Goal: Task Accomplishment & Management: Manage account settings

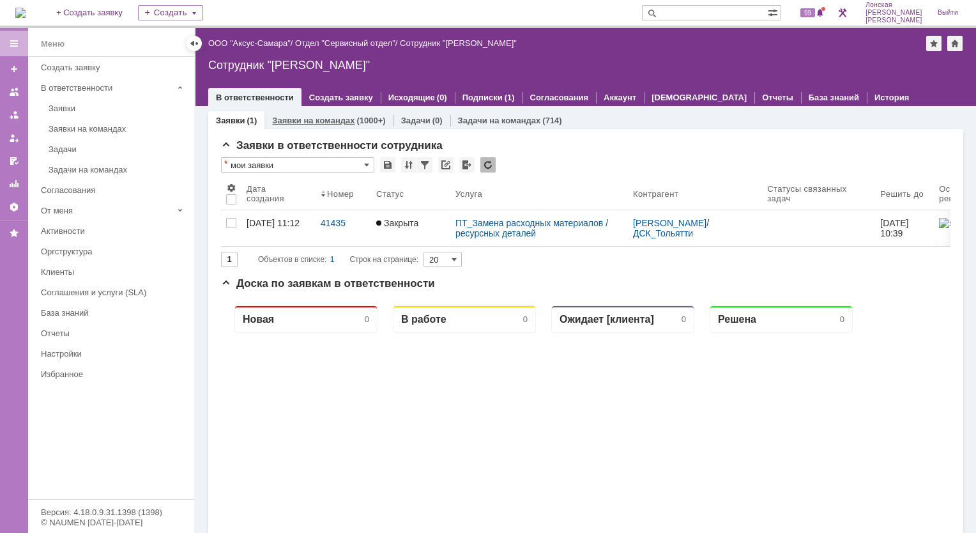
click at [301, 111] on div "Заявки на командах (1000+)" at bounding box center [328, 120] width 128 height 19
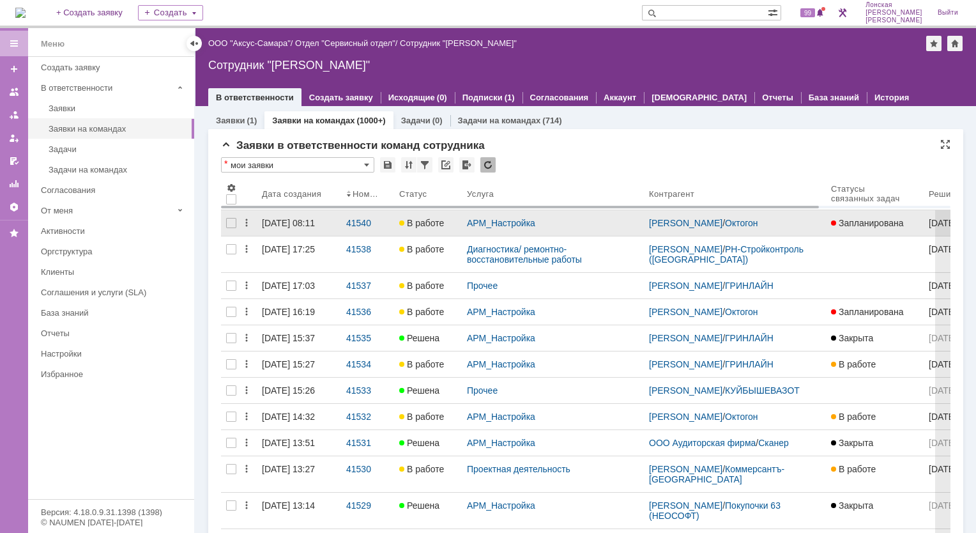
click at [271, 224] on div "[DATE] 08:11" at bounding box center [288, 223] width 53 height 10
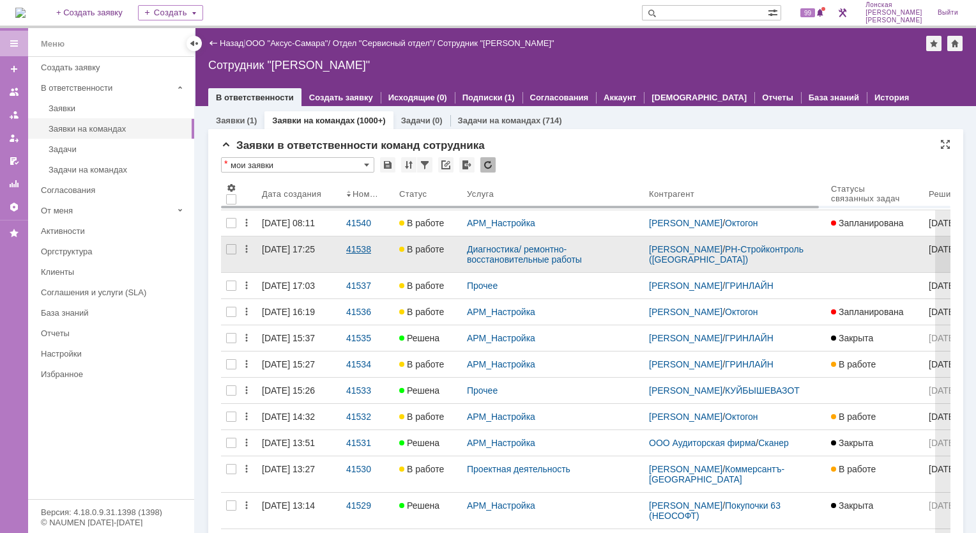
click at [369, 254] on div "41538" at bounding box center [367, 249] width 43 height 10
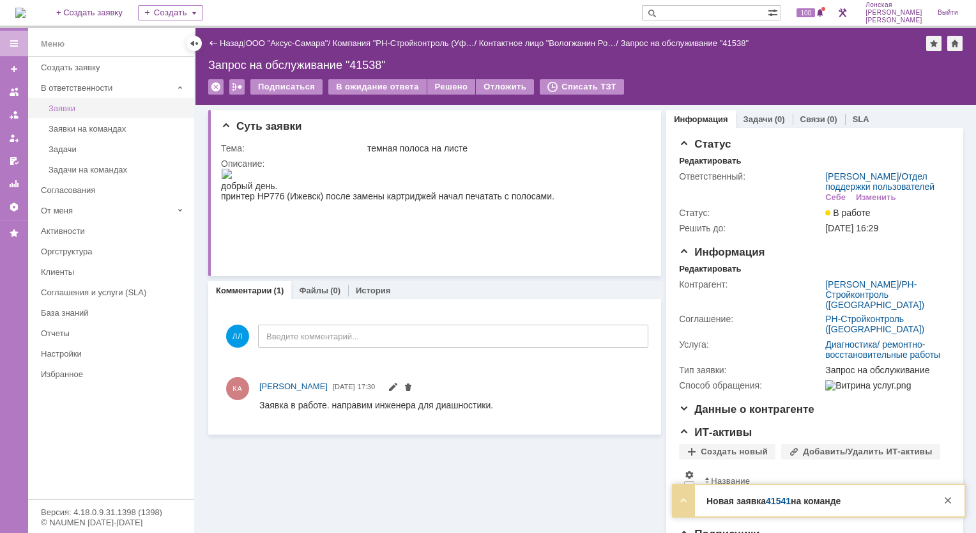
click at [94, 111] on div "Заявки" at bounding box center [118, 108] width 138 height 10
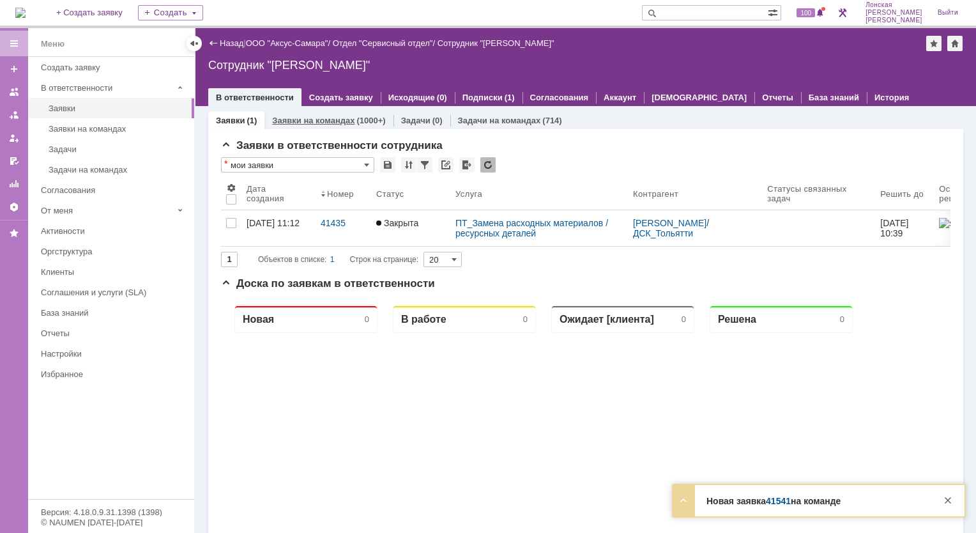
click at [302, 120] on link "Заявки на командах" at bounding box center [313, 121] width 82 height 10
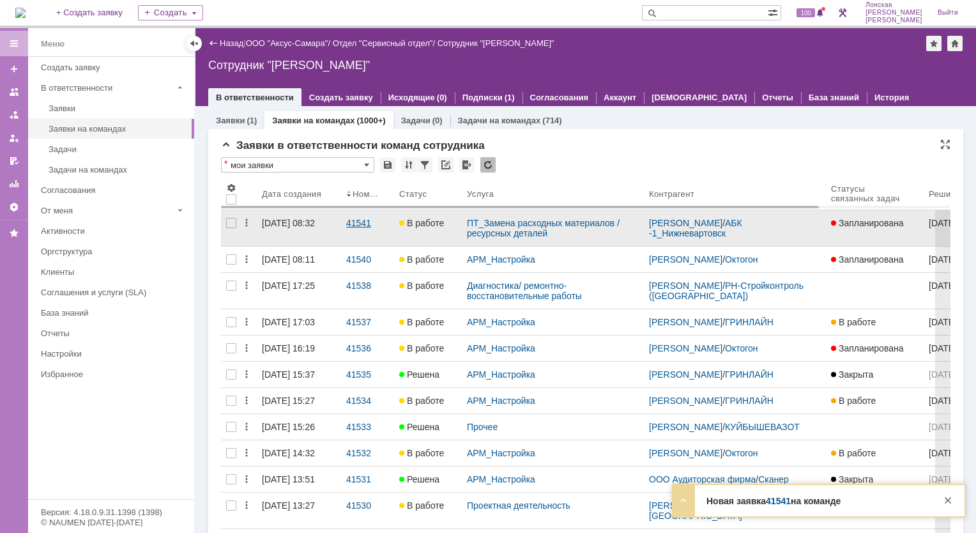
click at [355, 228] on link "41541" at bounding box center [367, 228] width 53 height 36
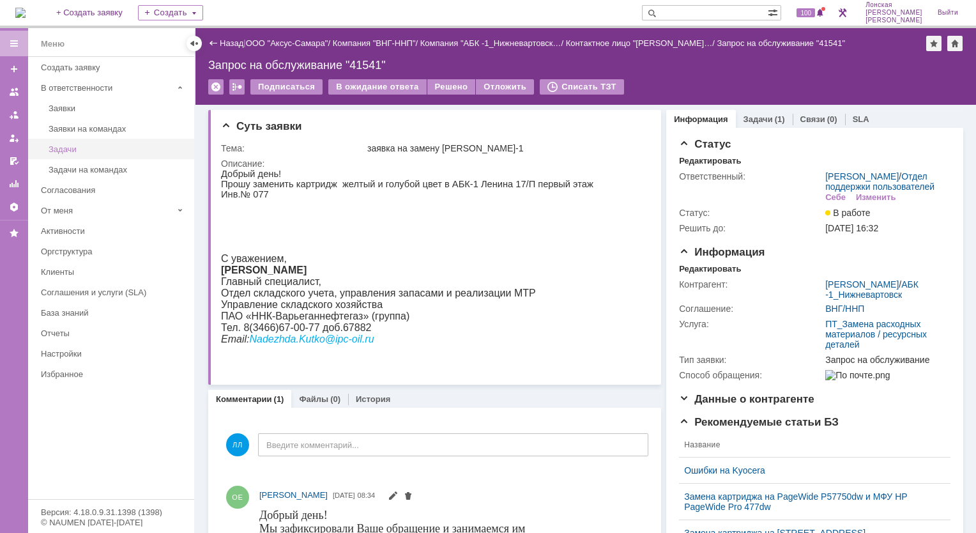
click at [51, 147] on div "Задачи" at bounding box center [118, 149] width 138 height 10
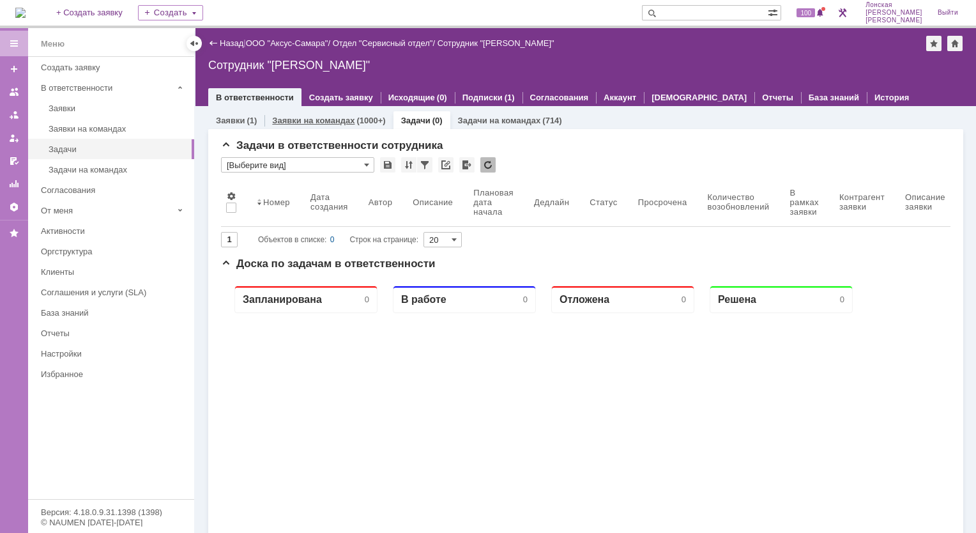
click at [318, 126] on div "Заявки на командах (1000+)" at bounding box center [328, 120] width 128 height 19
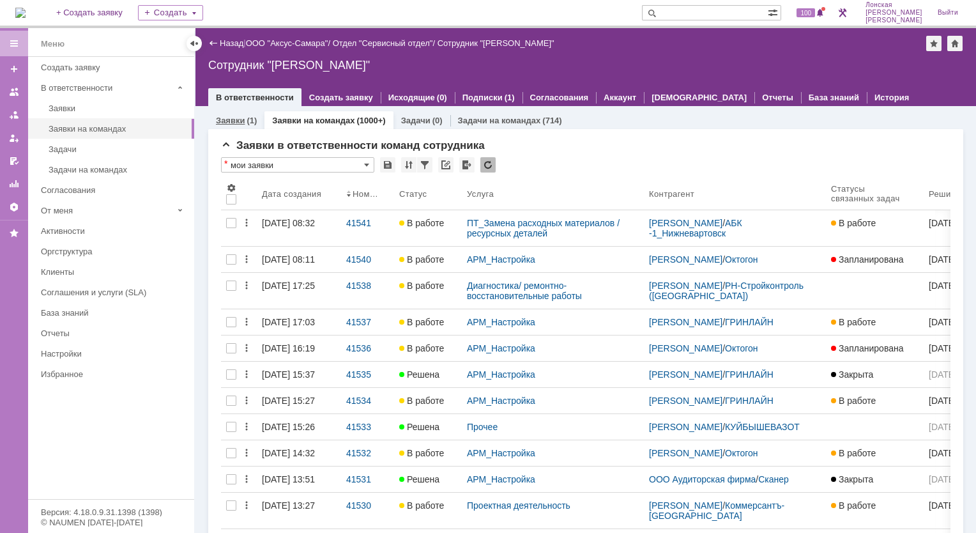
click at [235, 125] on div "Заявки (1)" at bounding box center [236, 120] width 56 height 19
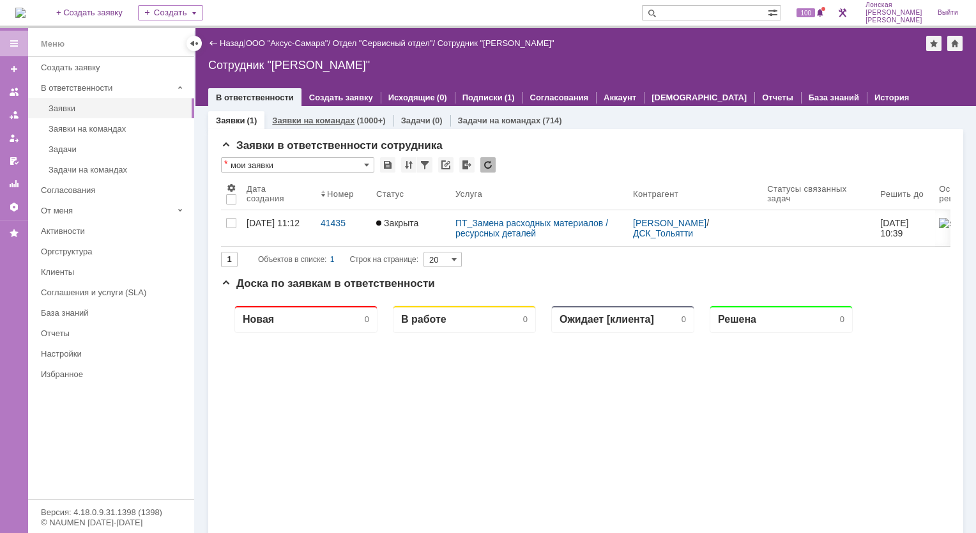
click at [312, 119] on link "Заявки на командах" at bounding box center [313, 121] width 82 height 10
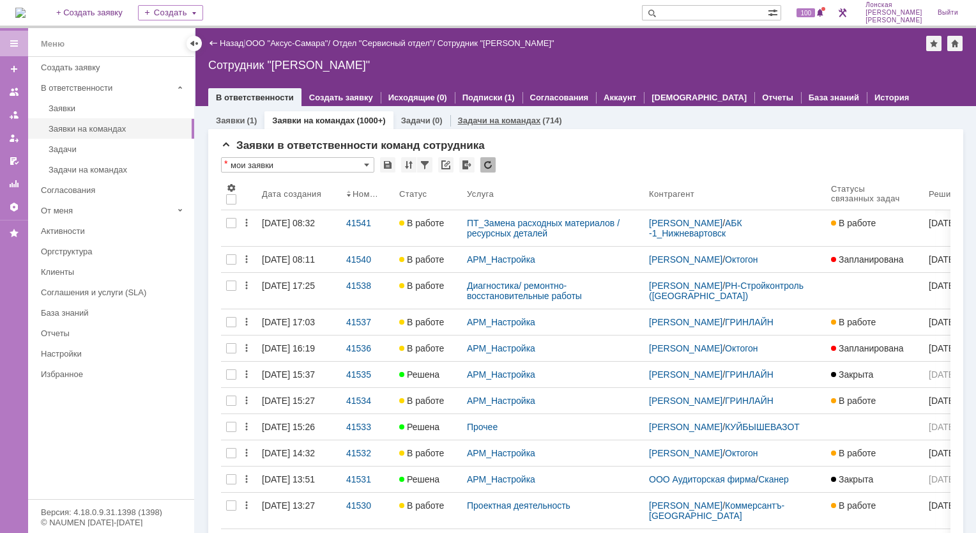
click at [487, 116] on link "Задачи на командах" at bounding box center [499, 121] width 83 height 10
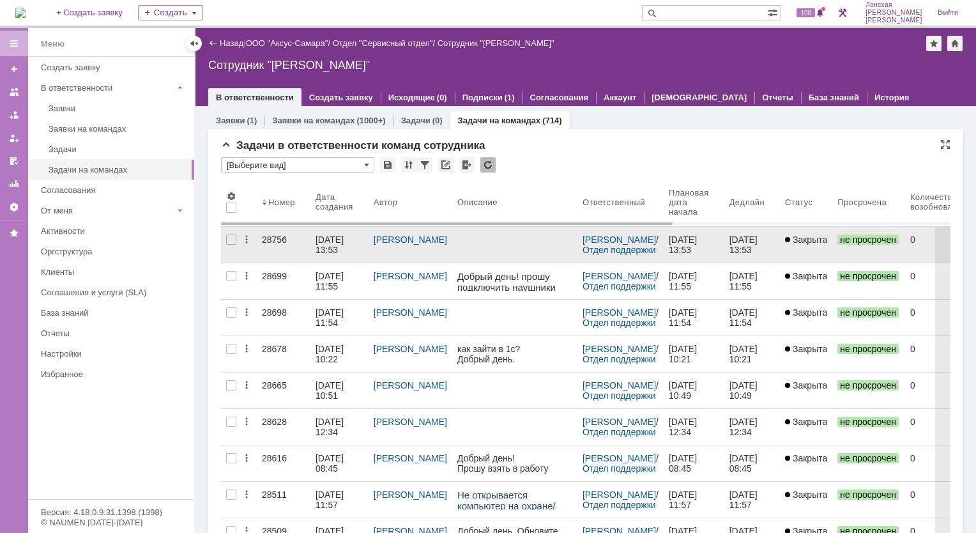
click at [283, 241] on div "28756" at bounding box center [283, 239] width 43 height 10
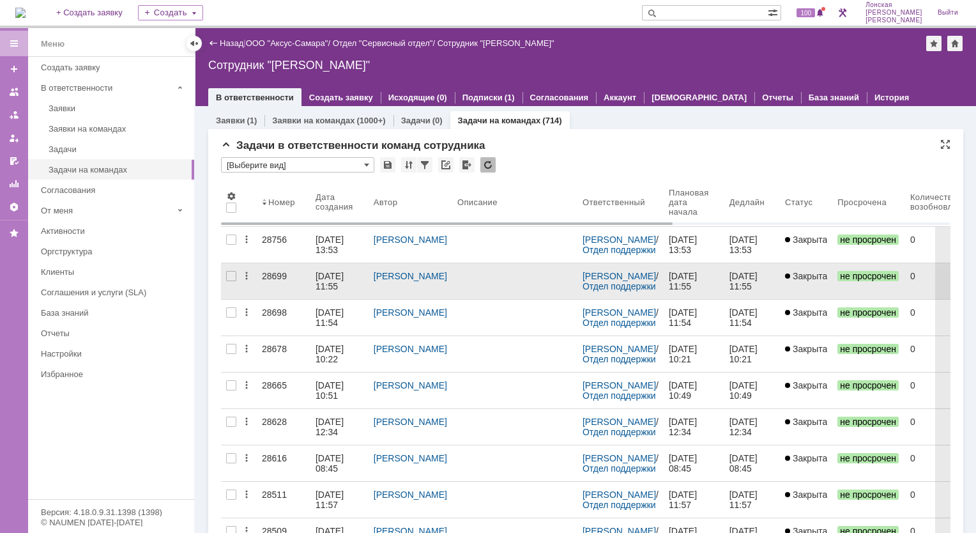
click at [274, 280] on div "28699" at bounding box center [283, 276] width 43 height 10
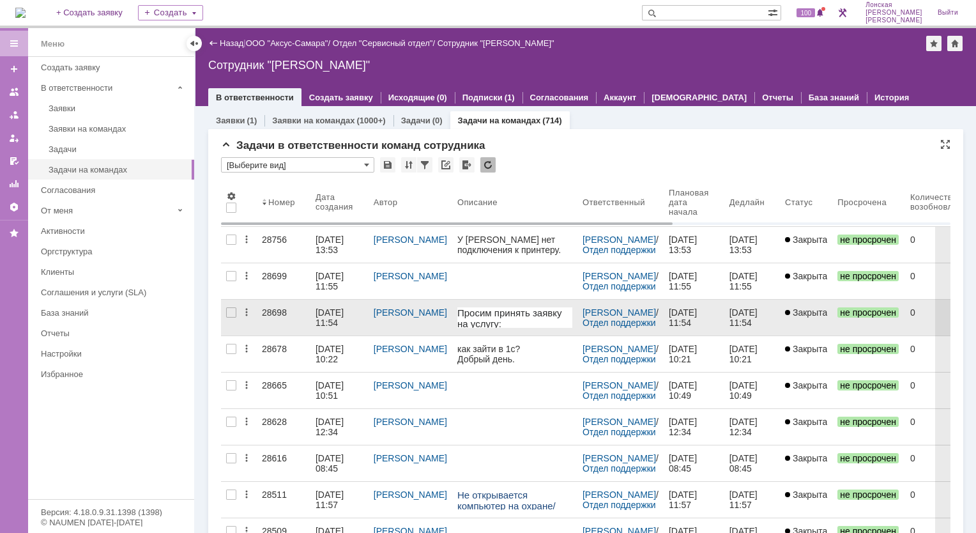
click at [279, 308] on div "28698" at bounding box center [283, 312] width 43 height 10
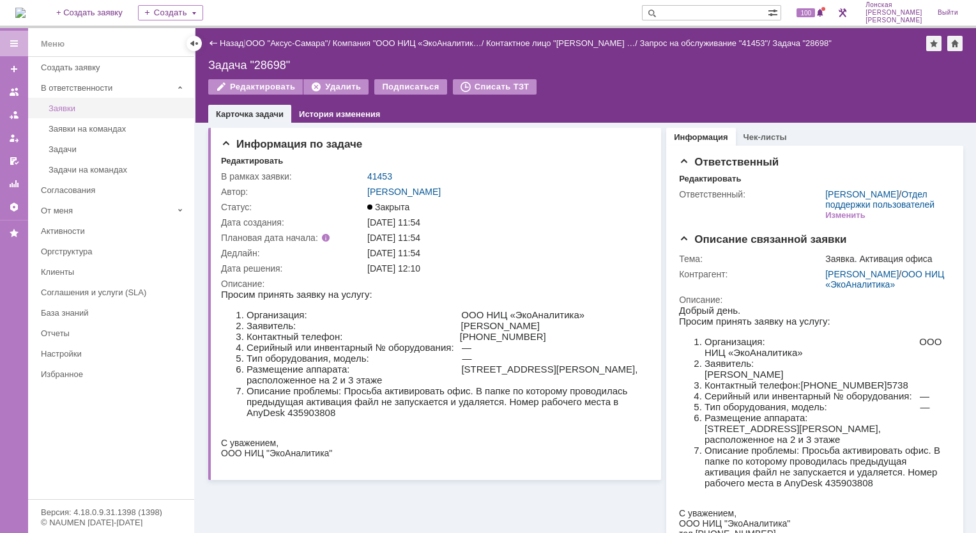
click at [76, 105] on div "Заявки" at bounding box center [118, 108] width 138 height 10
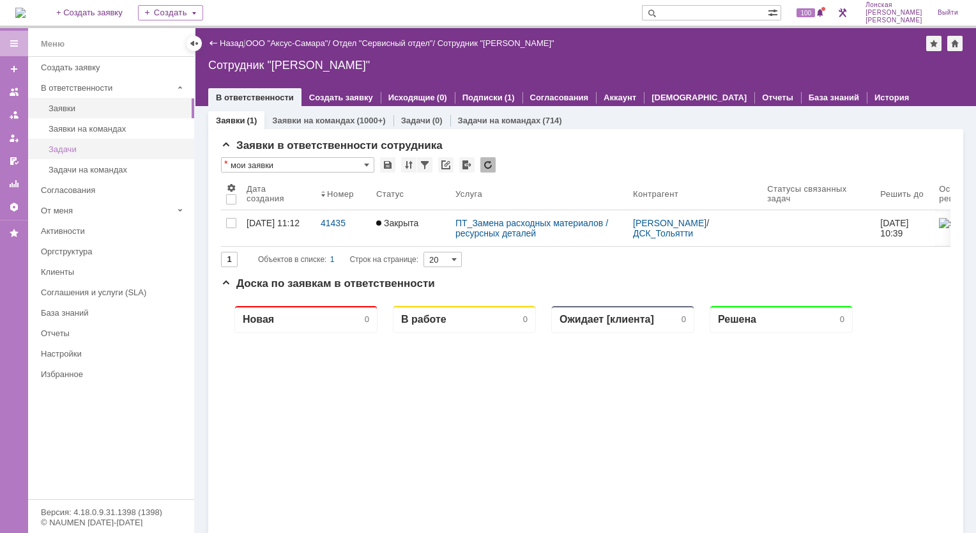
click at [79, 149] on div "Задачи" at bounding box center [118, 149] width 138 height 10
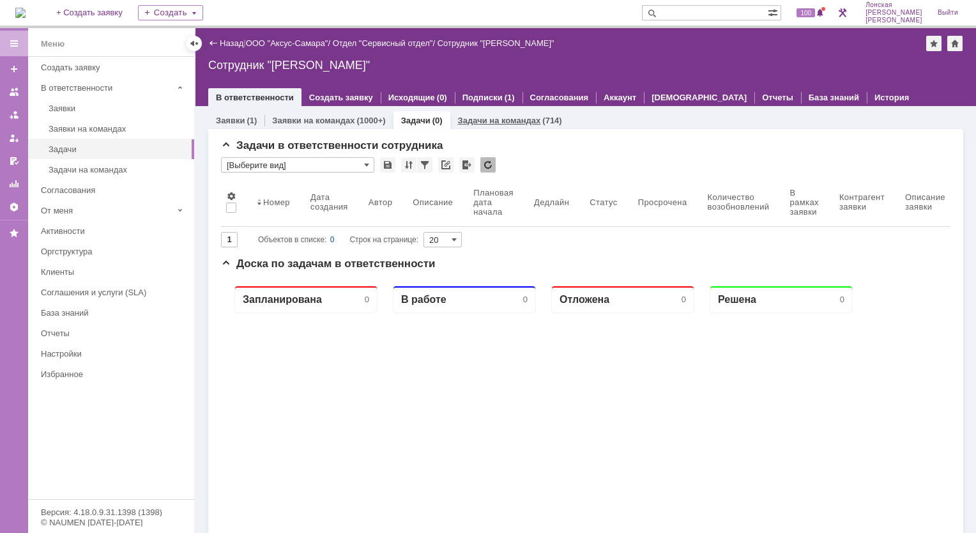
drag, startPoint x: 482, startPoint y: 119, endPoint x: 471, endPoint y: 124, distance: 12.0
click at [483, 119] on link "Задачи на командах" at bounding box center [499, 121] width 83 height 10
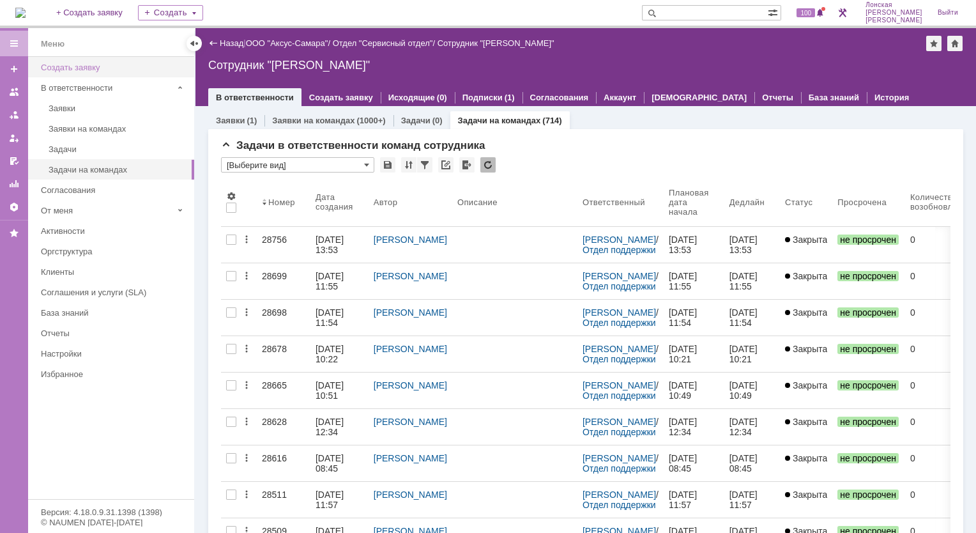
click at [111, 67] on div "Создать заявку" at bounding box center [114, 68] width 146 height 10
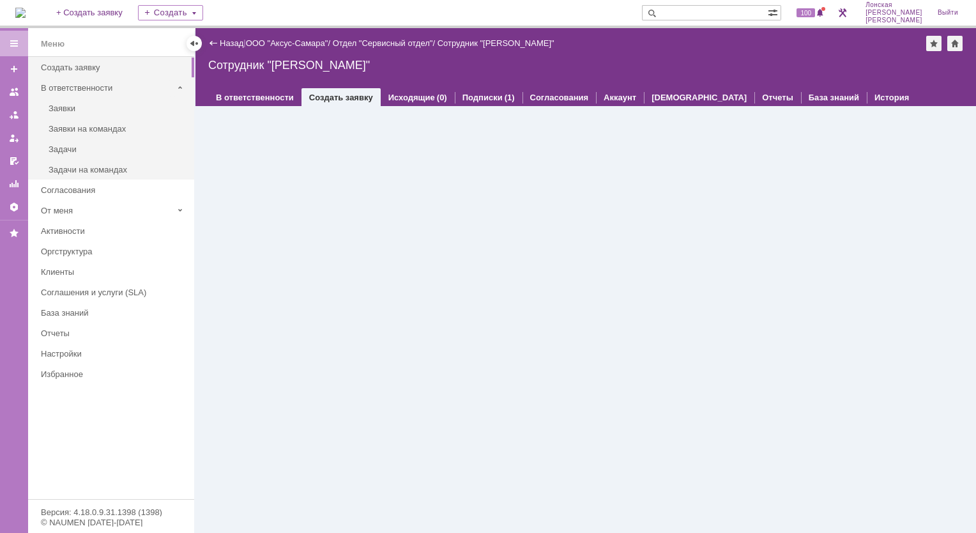
click at [95, 88] on div "В ответственности" at bounding box center [107, 88] width 132 height 10
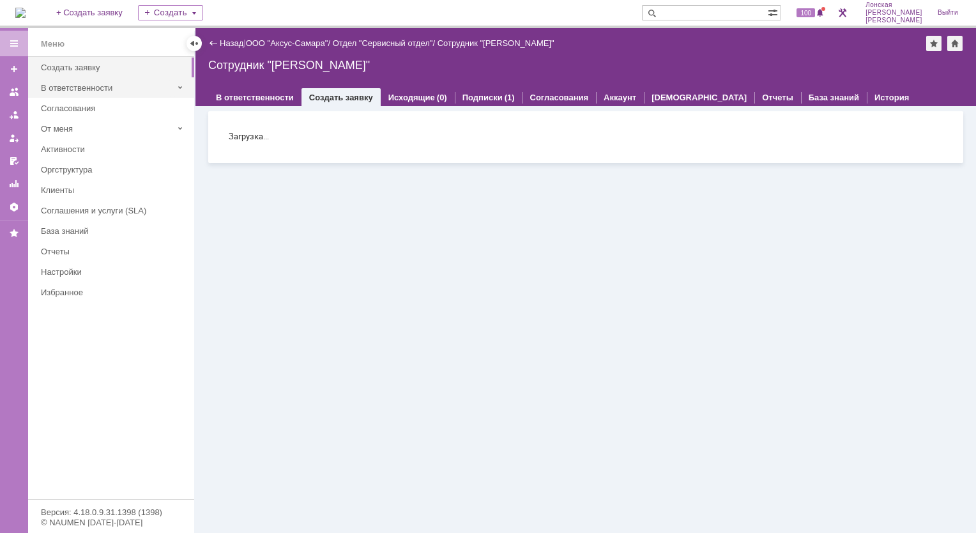
click at [82, 92] on div "В ответственности" at bounding box center [107, 88] width 142 height 20
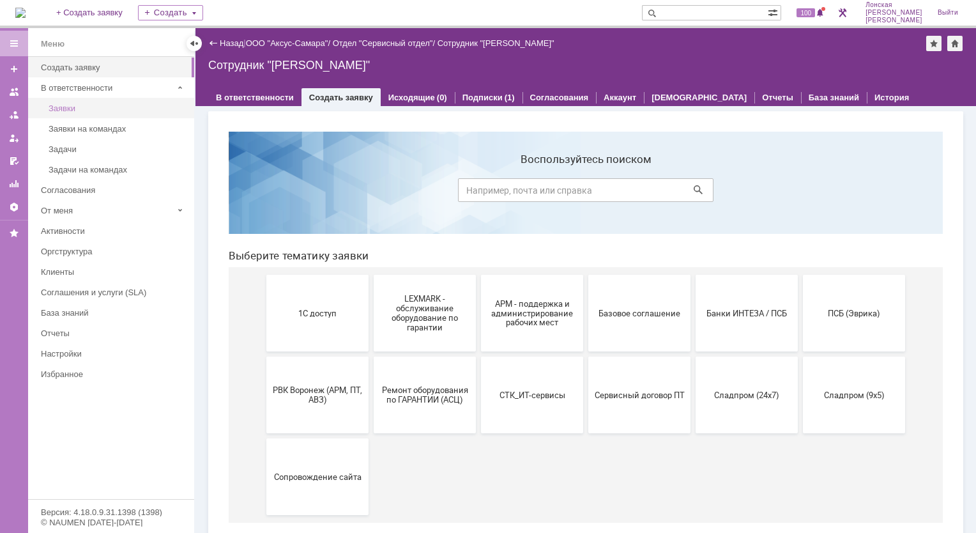
click at [74, 109] on div "Заявки" at bounding box center [118, 108] width 138 height 10
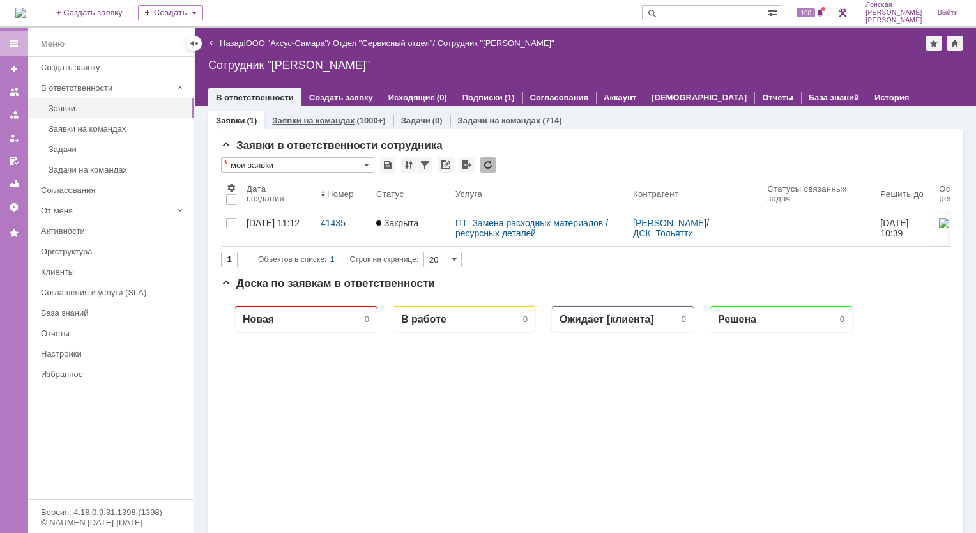
click at [314, 118] on link "Заявки на командах" at bounding box center [313, 121] width 82 height 10
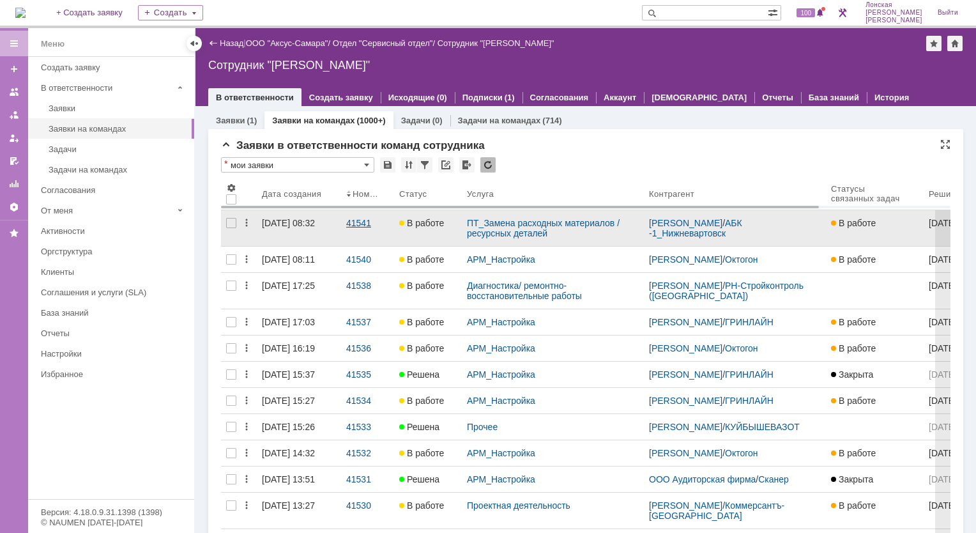
click at [363, 222] on div "41541" at bounding box center [367, 223] width 43 height 10
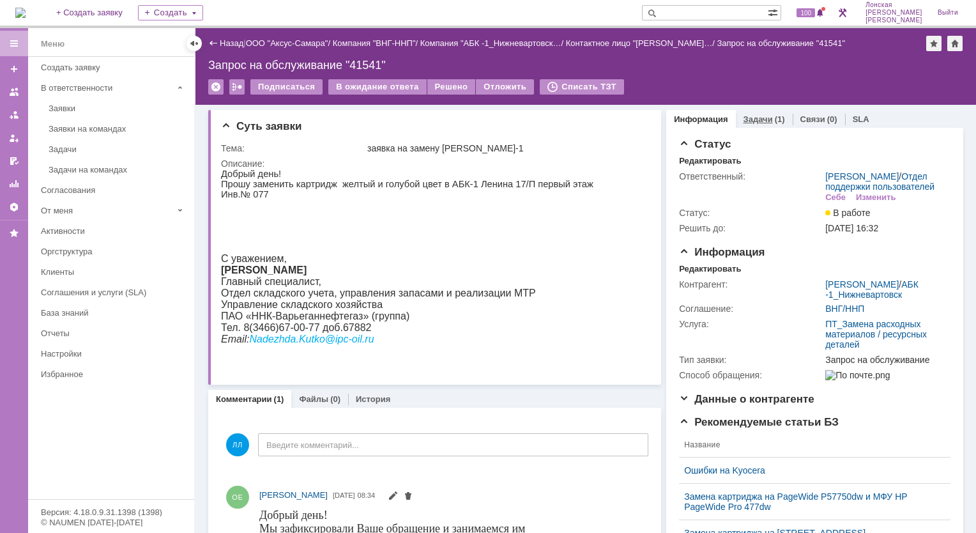
click at [755, 119] on link "Задачи" at bounding box center [757, 119] width 29 height 10
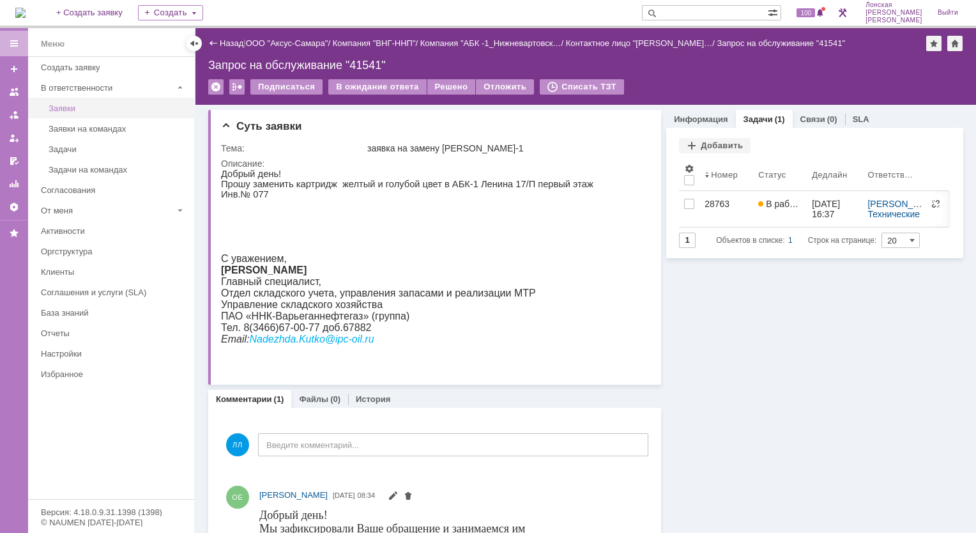
click at [81, 107] on div "Заявки" at bounding box center [118, 108] width 138 height 10
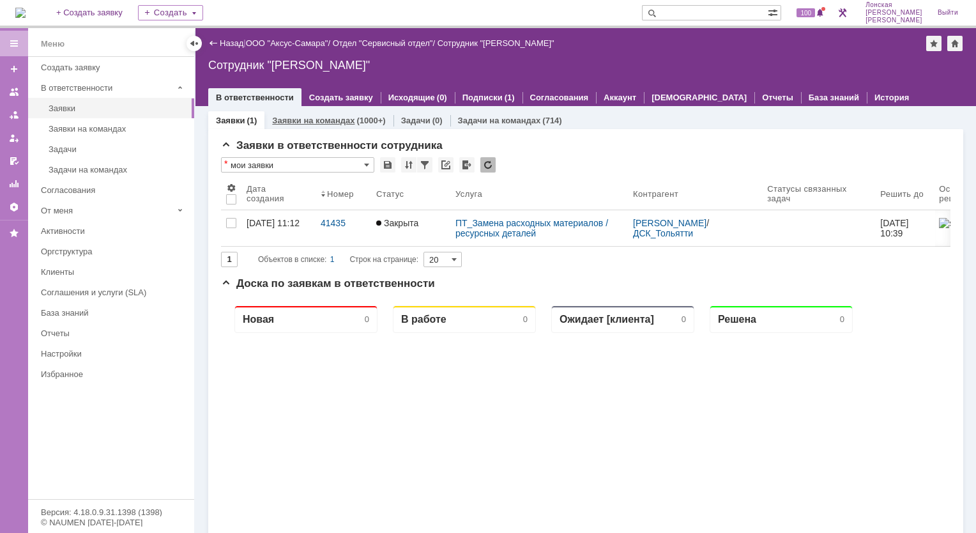
click at [300, 124] on link "Заявки на командах" at bounding box center [313, 121] width 82 height 10
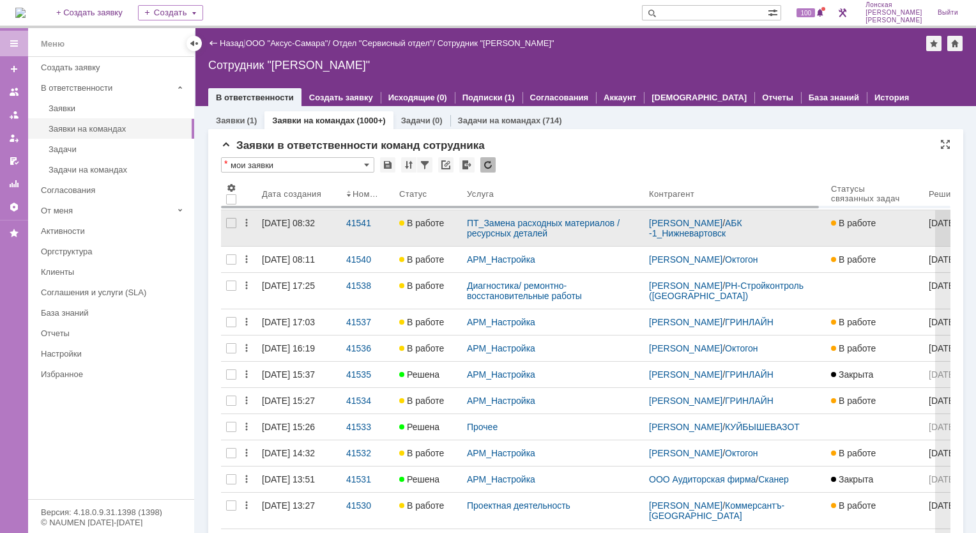
click at [315, 226] on div "[DATE] 08:32" at bounding box center [288, 223] width 53 height 10
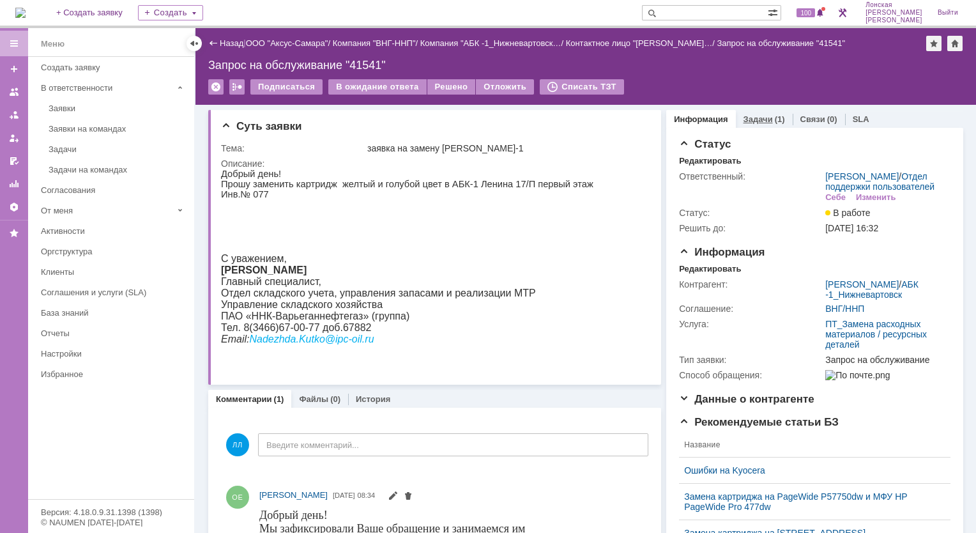
click at [748, 114] on link "Задачи" at bounding box center [757, 119] width 29 height 10
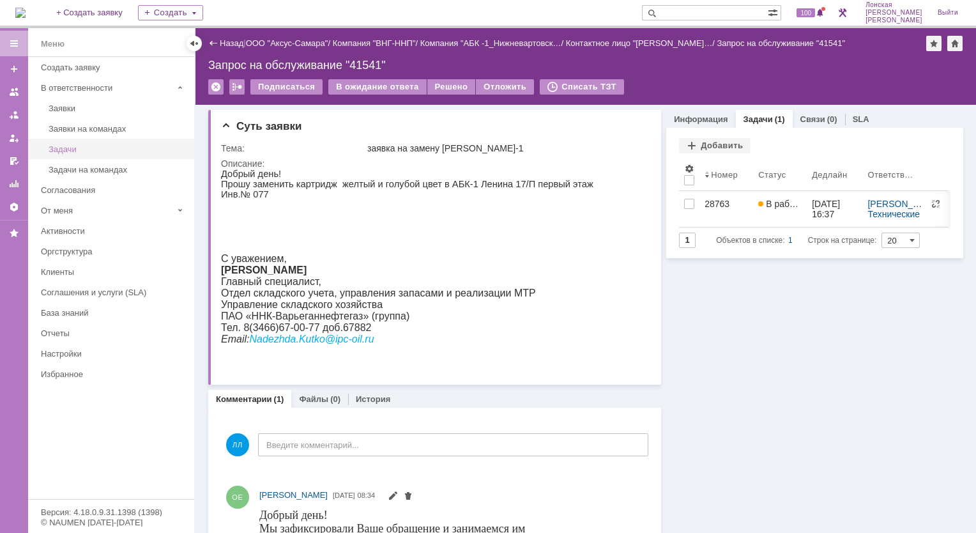
click at [72, 150] on div "Задачи" at bounding box center [118, 149] width 138 height 10
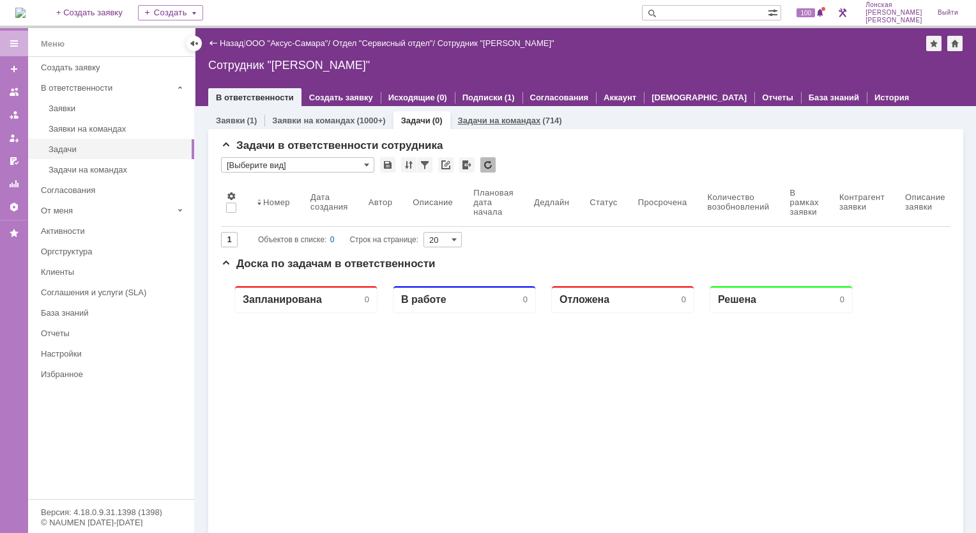
click at [499, 125] on div "Задачи на командах (714)" at bounding box center [509, 120] width 119 height 19
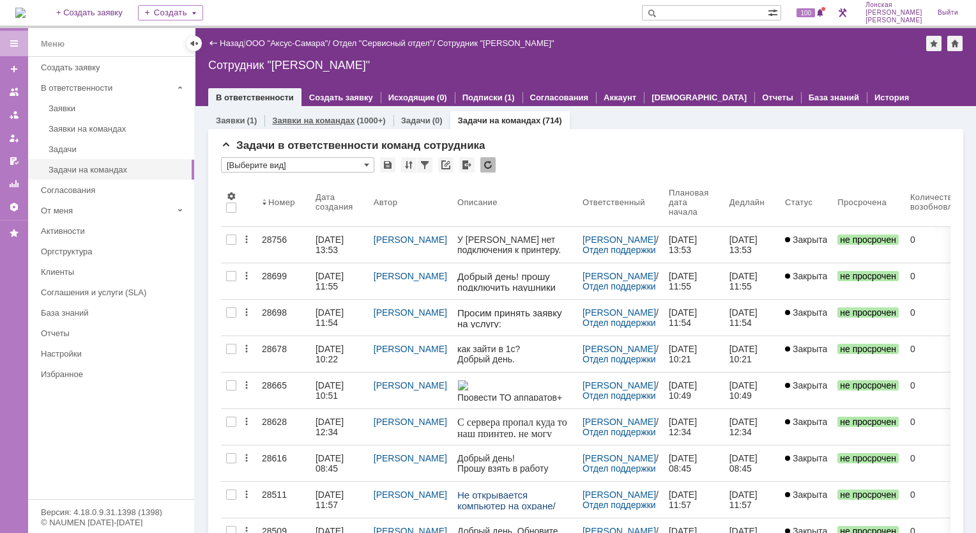
click at [296, 119] on link "Заявки на командах" at bounding box center [313, 121] width 82 height 10
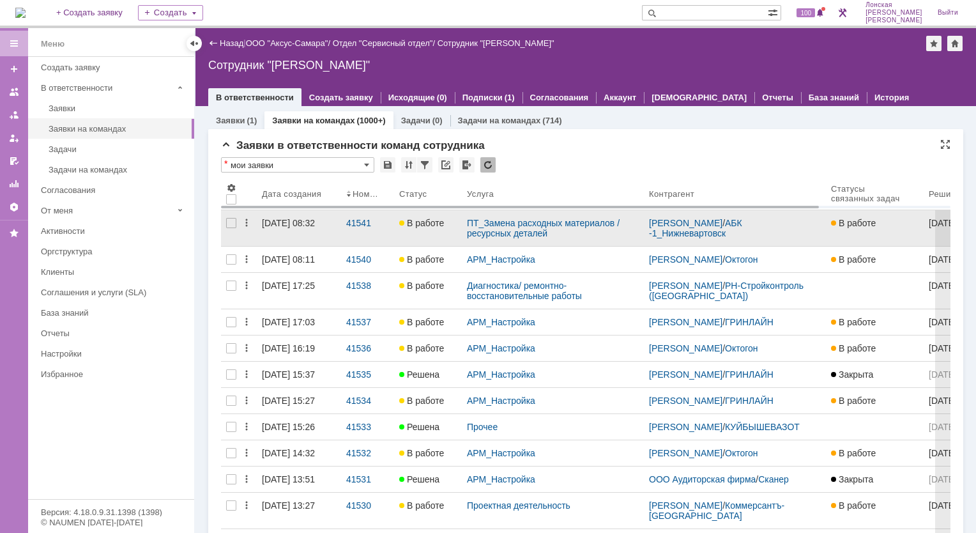
click at [301, 220] on div "[DATE] 08:32" at bounding box center [288, 223] width 53 height 10
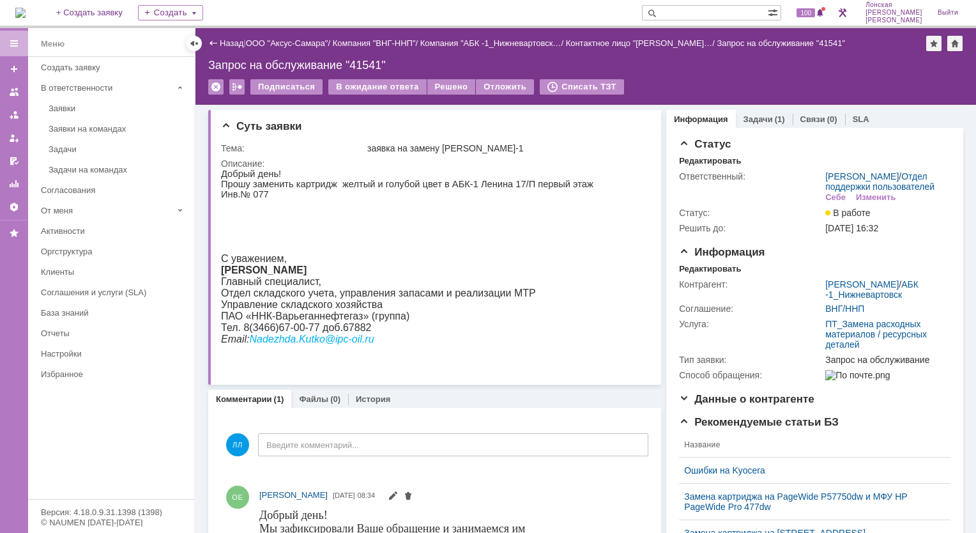
click at [763, 121] on link "Задачи" at bounding box center [757, 119] width 29 height 10
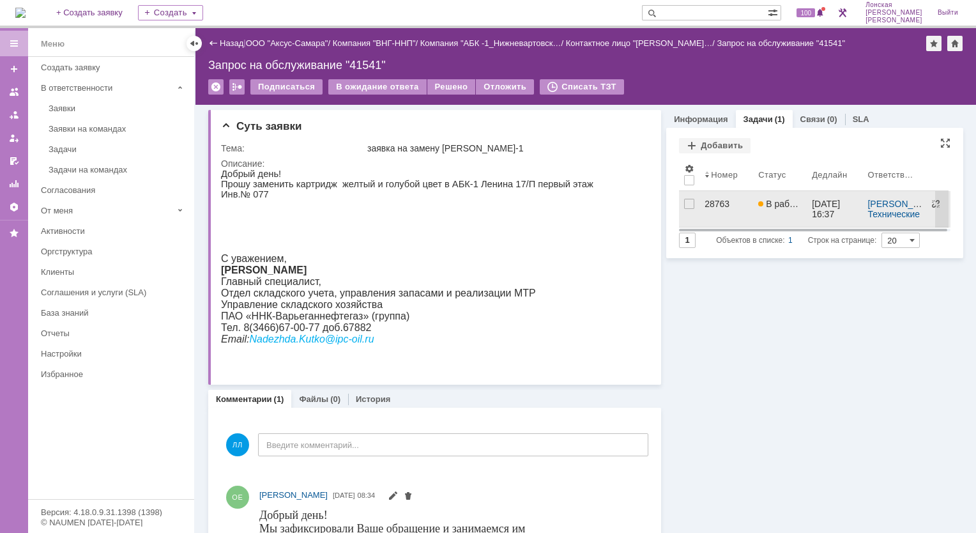
click at [710, 201] on div "28763" at bounding box center [725, 204] width 43 height 10
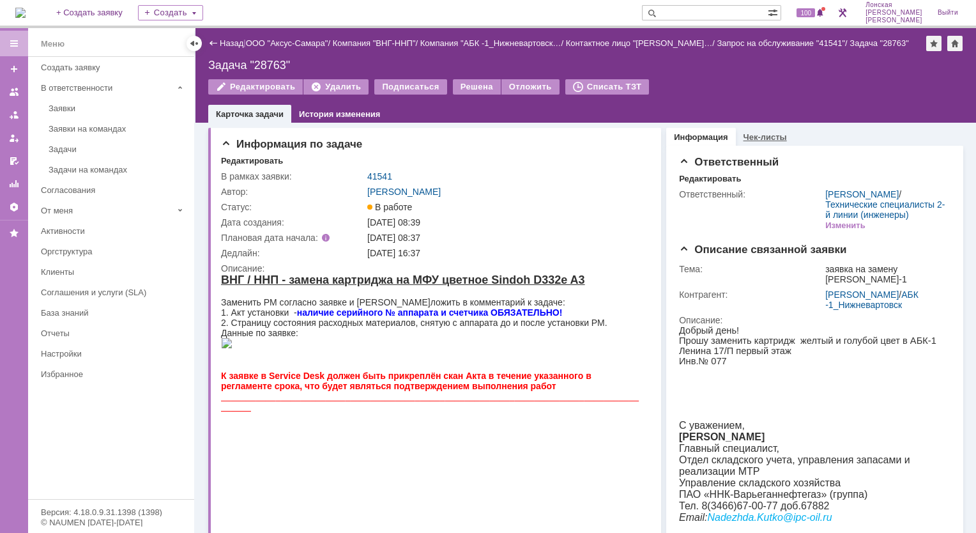
click at [749, 134] on link "Чек-листы" at bounding box center [764, 137] width 43 height 10
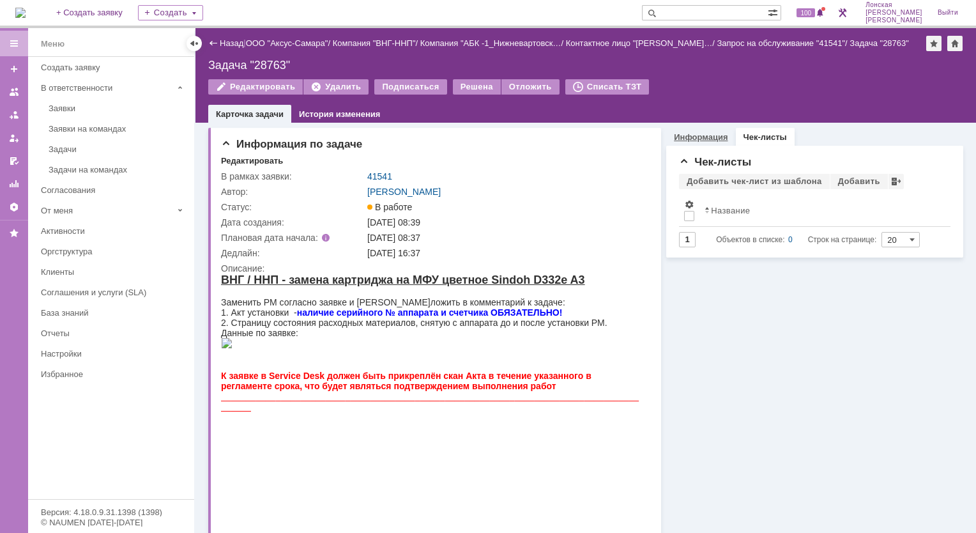
click at [681, 139] on link "Информация" at bounding box center [701, 137] width 54 height 10
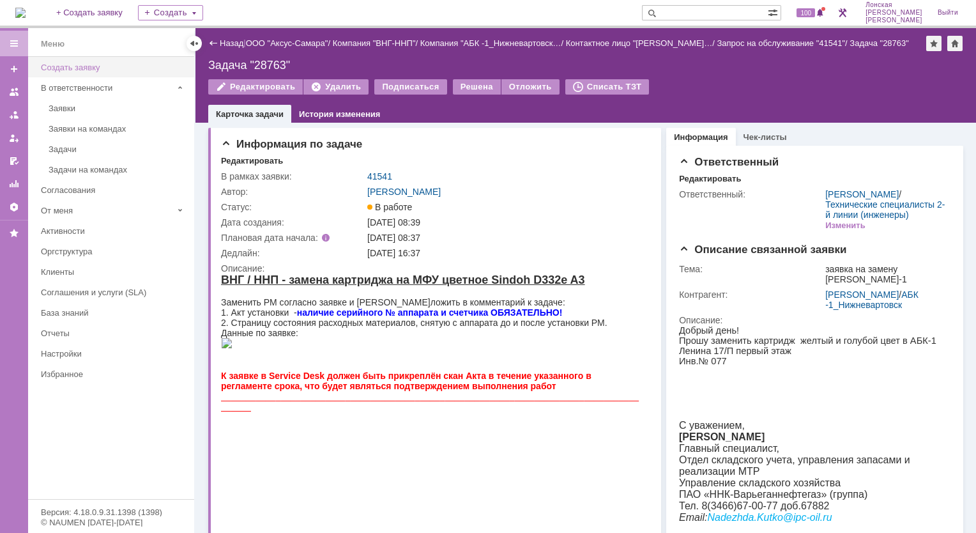
click at [77, 66] on div "Создать заявку" at bounding box center [114, 68] width 146 height 10
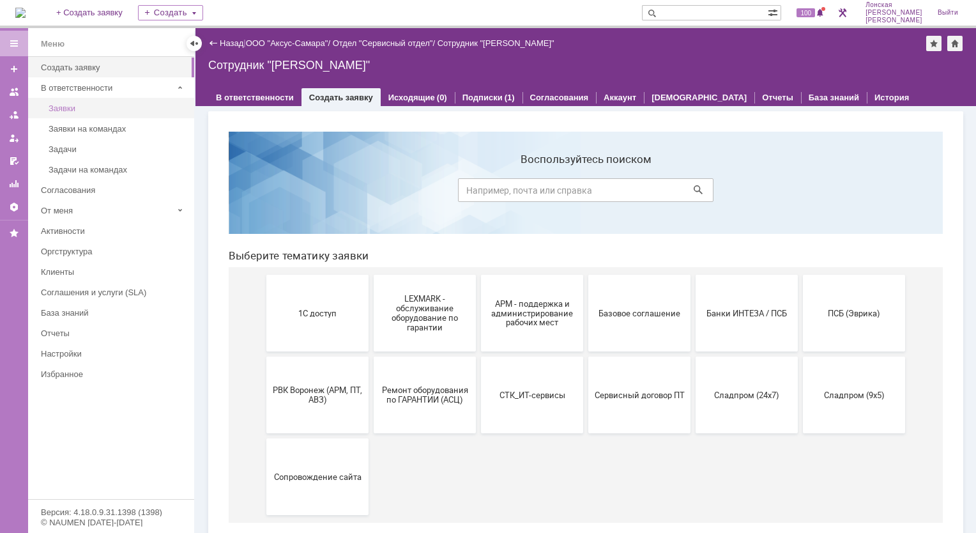
click at [69, 107] on div "Заявки" at bounding box center [118, 108] width 138 height 10
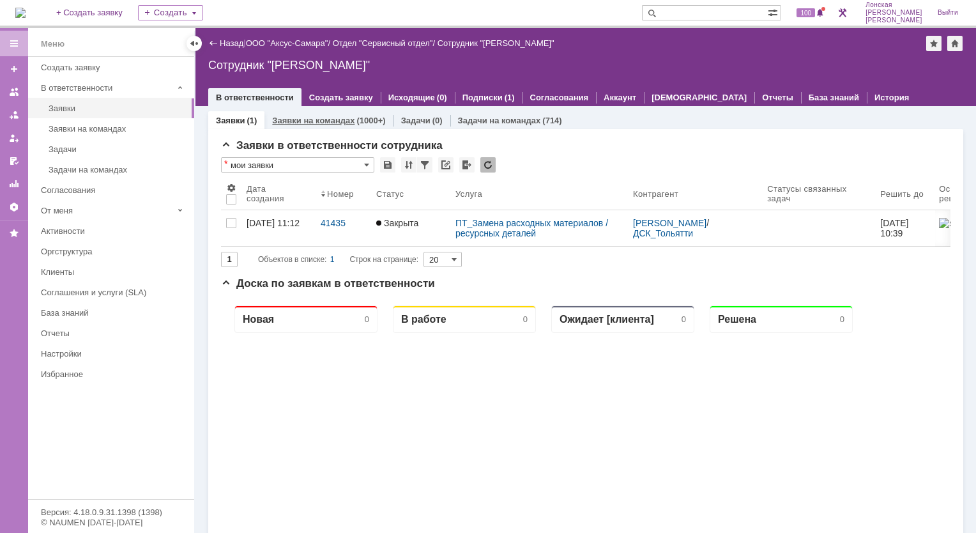
click at [331, 120] on link "Заявки на командах" at bounding box center [313, 121] width 82 height 10
